Goal: Task Accomplishment & Management: Manage account settings

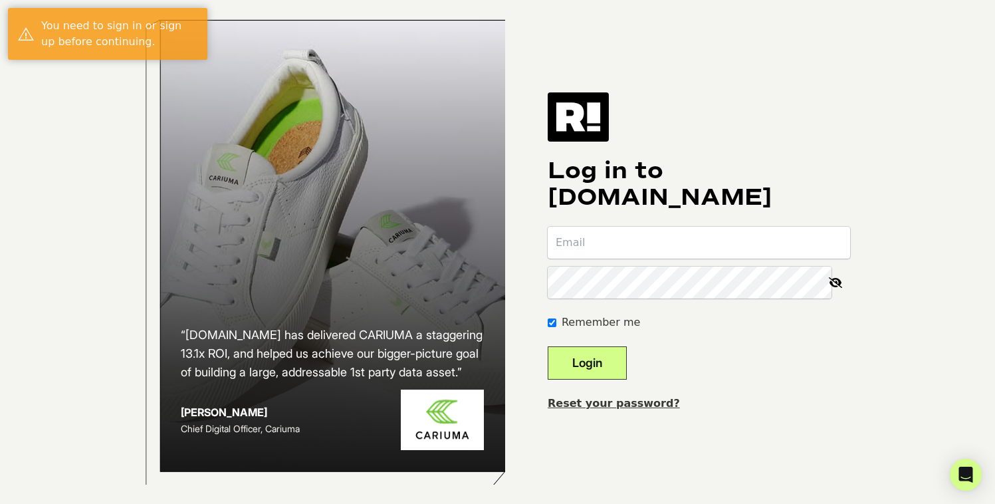
type input "[EMAIL_ADDRESS][DOMAIN_NAME]"
click at [609, 360] on button "Login" at bounding box center [587, 362] width 79 height 33
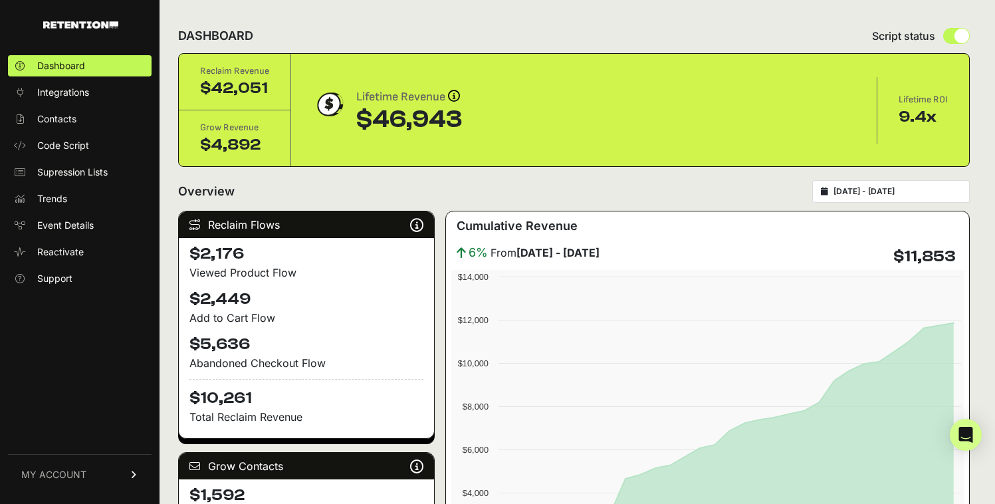
click at [69, 463] on link "MY ACCOUNT" at bounding box center [80, 474] width 144 height 41
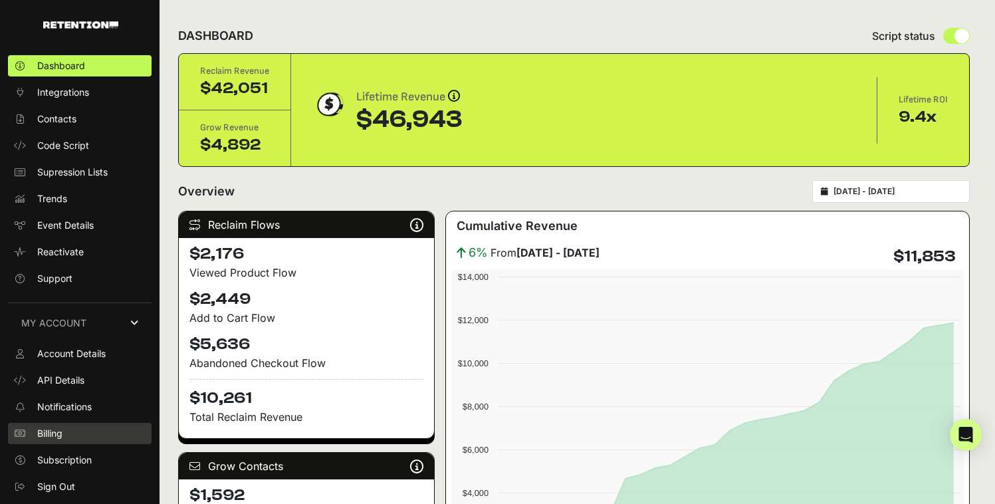
click at [86, 435] on link "Billing" at bounding box center [80, 433] width 144 height 21
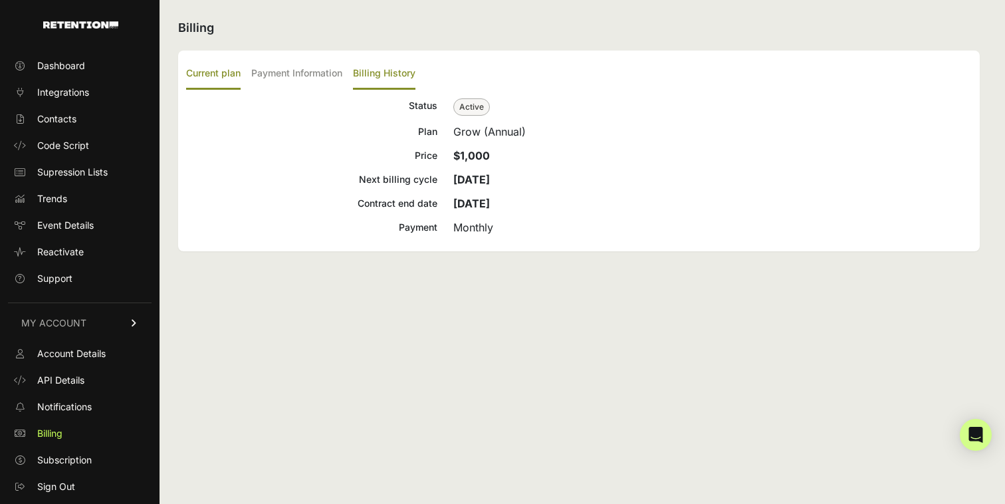
click at [386, 74] on label "Billing History" at bounding box center [384, 74] width 62 height 31
click at [0, 0] on input "Billing History" at bounding box center [0, 0] width 0 height 0
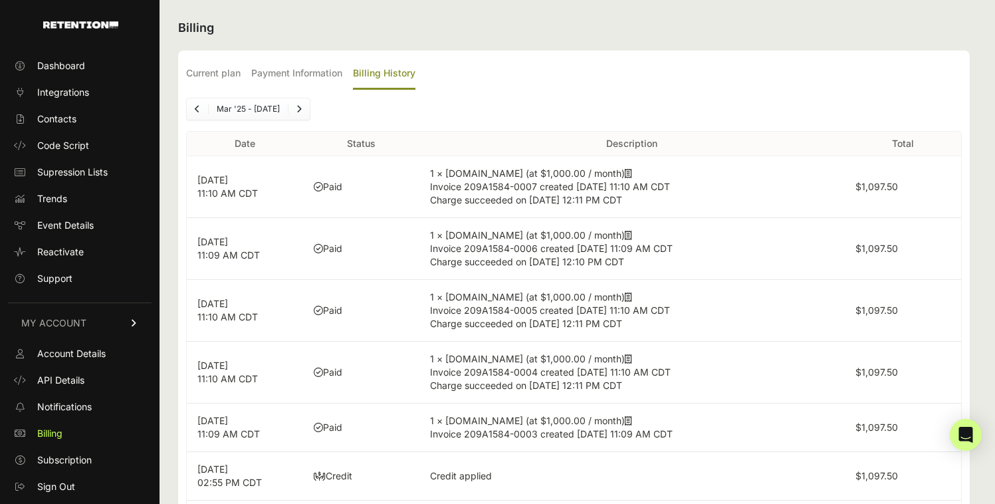
click at [625, 171] on icon at bounding box center [628, 173] width 7 height 9
